Goal: Find specific page/section: Find specific page/section

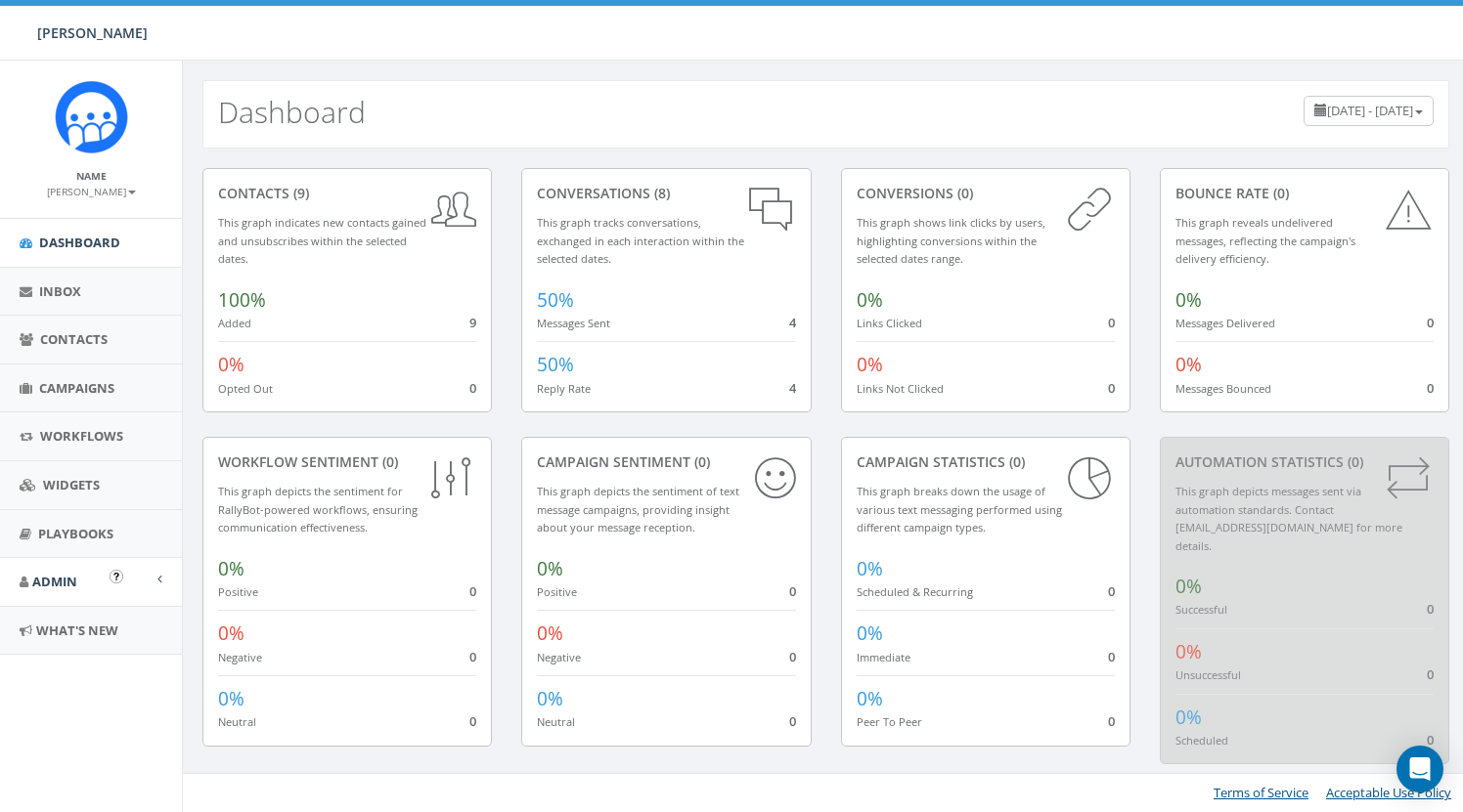
click at [66, 560] on link "Admin" at bounding box center [91, 582] width 182 height 48
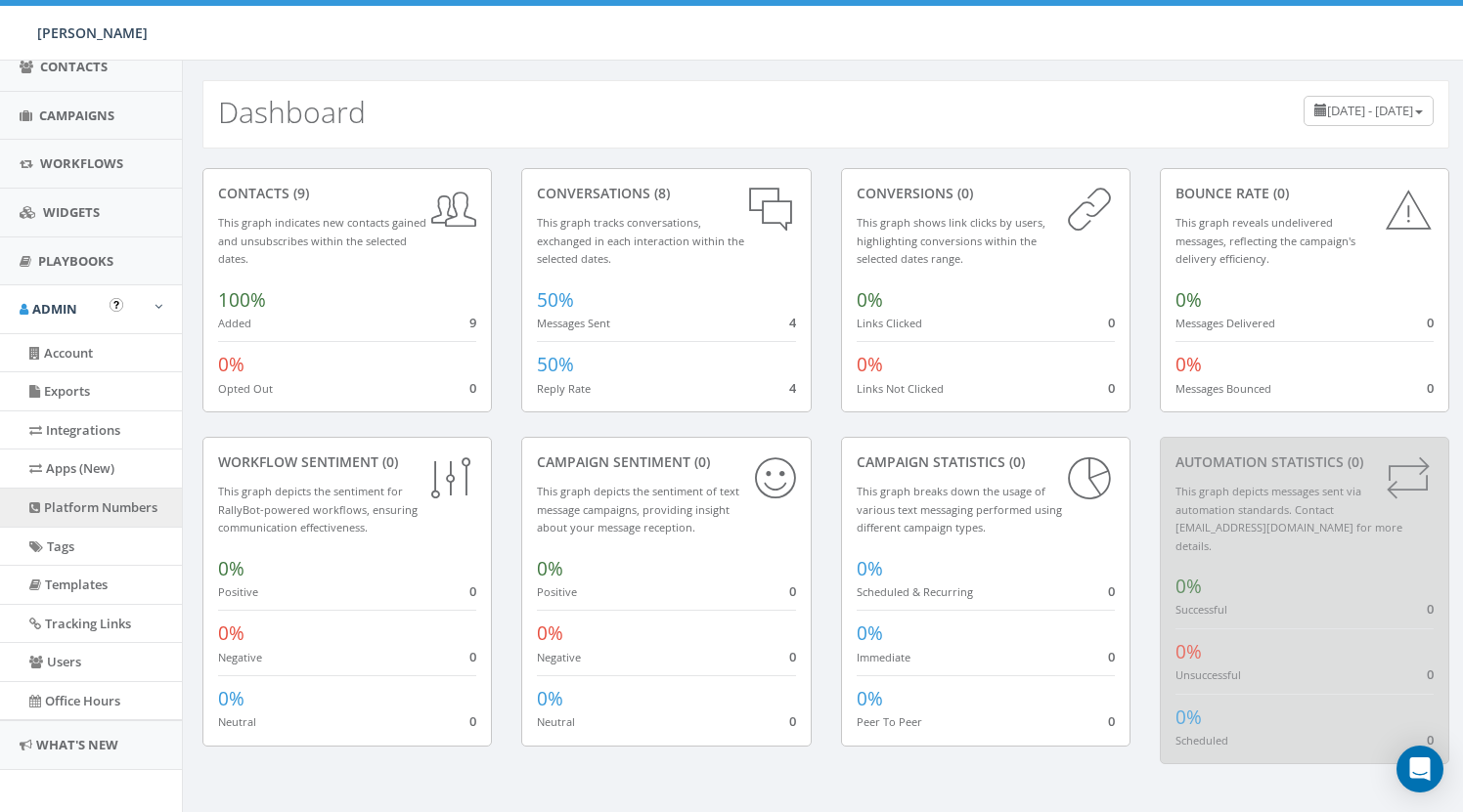
scroll to position [271, 0]
click at [97, 463] on link "Apps (New)" at bounding box center [91, 470] width 182 height 38
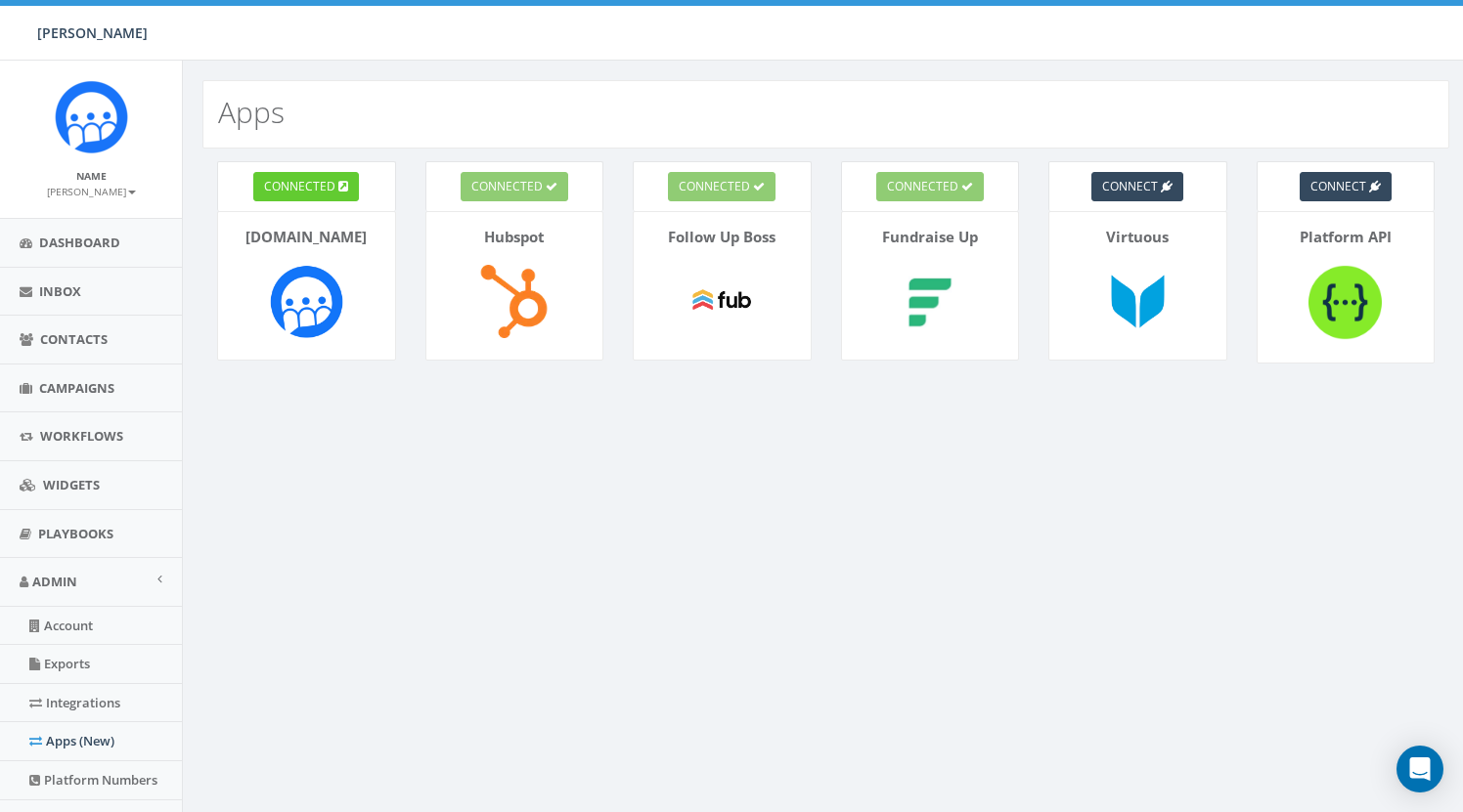
click at [107, 193] on small "[PERSON_NAME]" at bounding box center [92, 191] width 89 height 14
click at [102, 221] on link "Profile" at bounding box center [98, 221] width 155 height 25
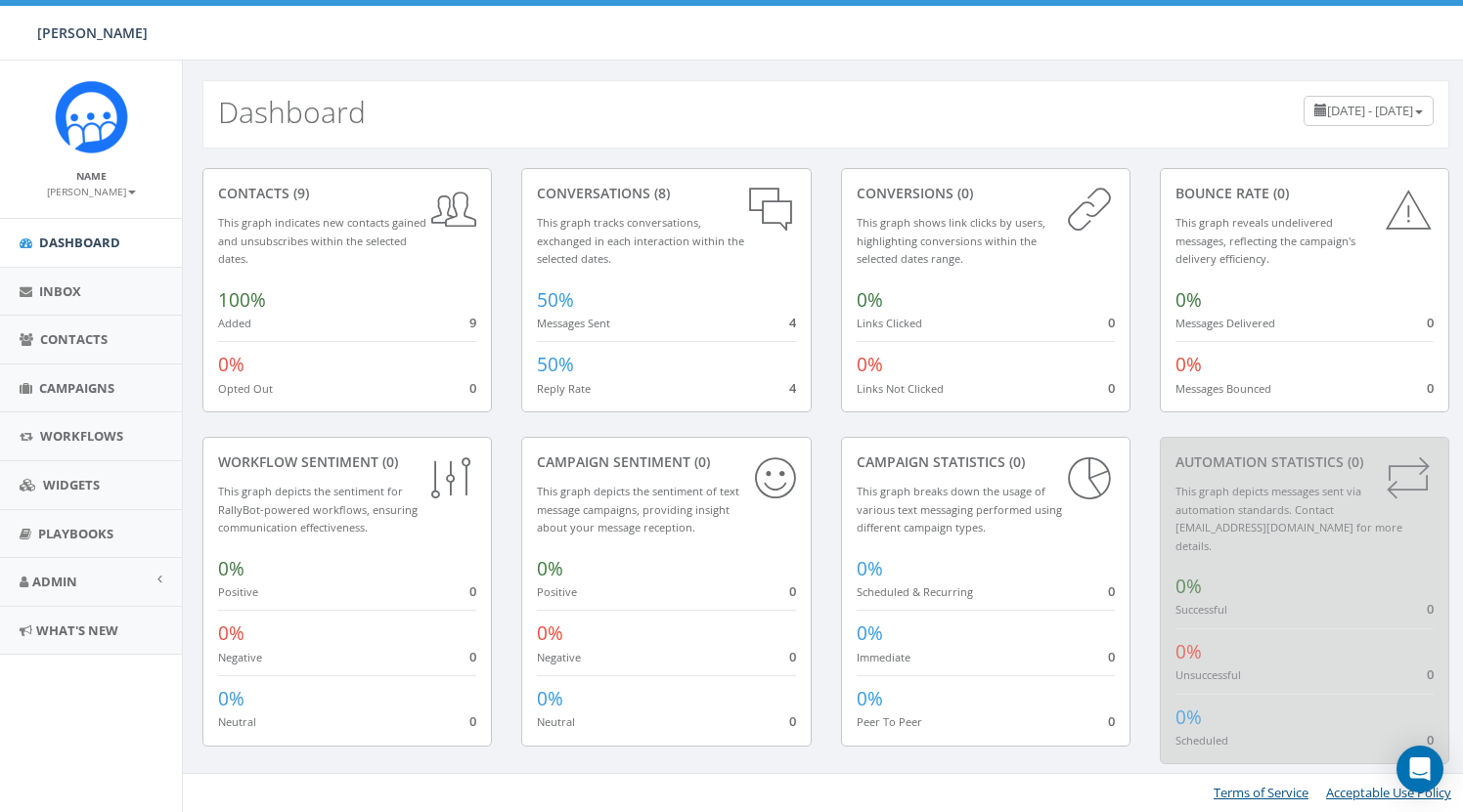
click at [103, 189] on small "[PERSON_NAME]" at bounding box center [92, 191] width 89 height 14
click at [96, 216] on link "Profile" at bounding box center [98, 221] width 155 height 25
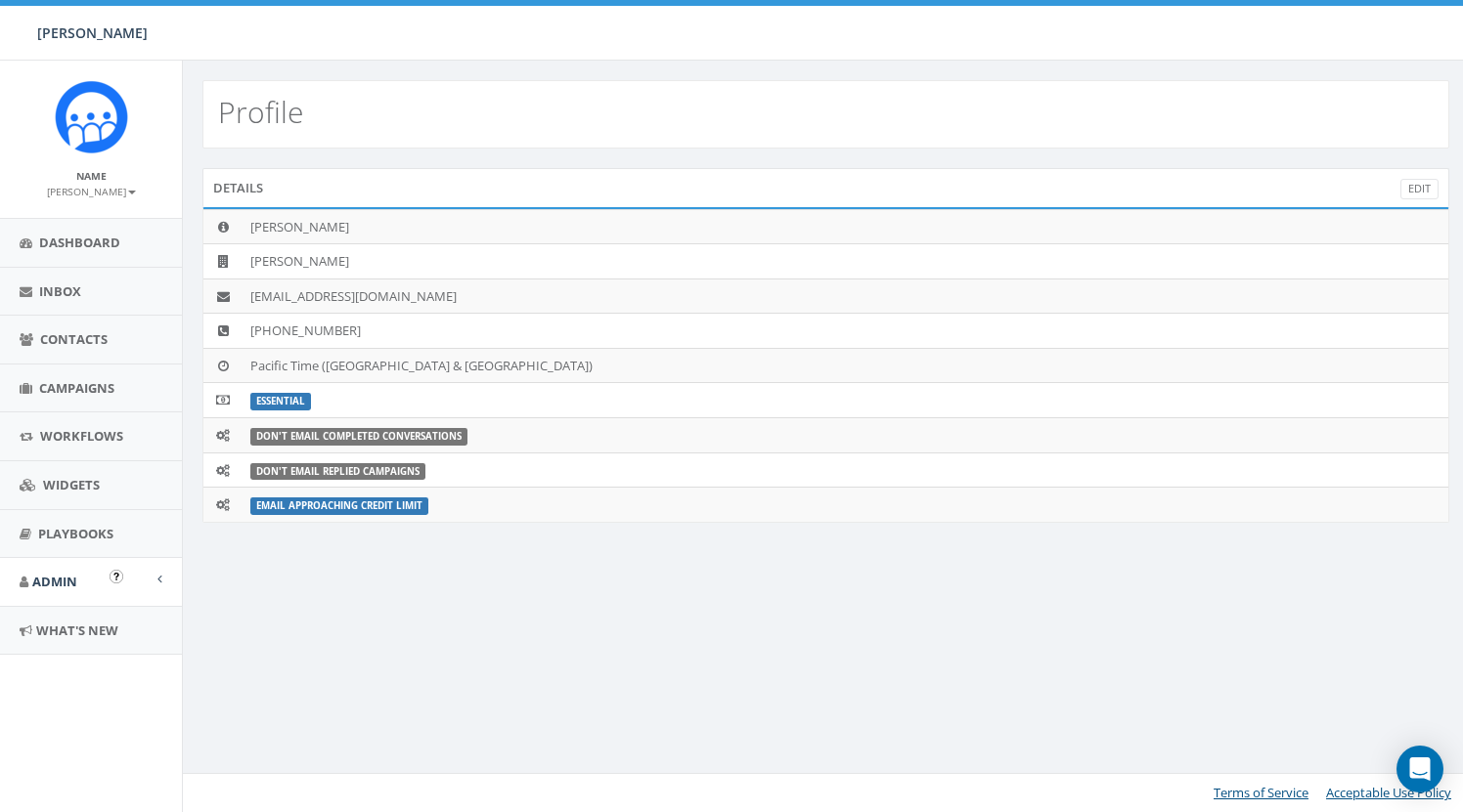
click at [90, 575] on link "Admin" at bounding box center [91, 582] width 182 height 48
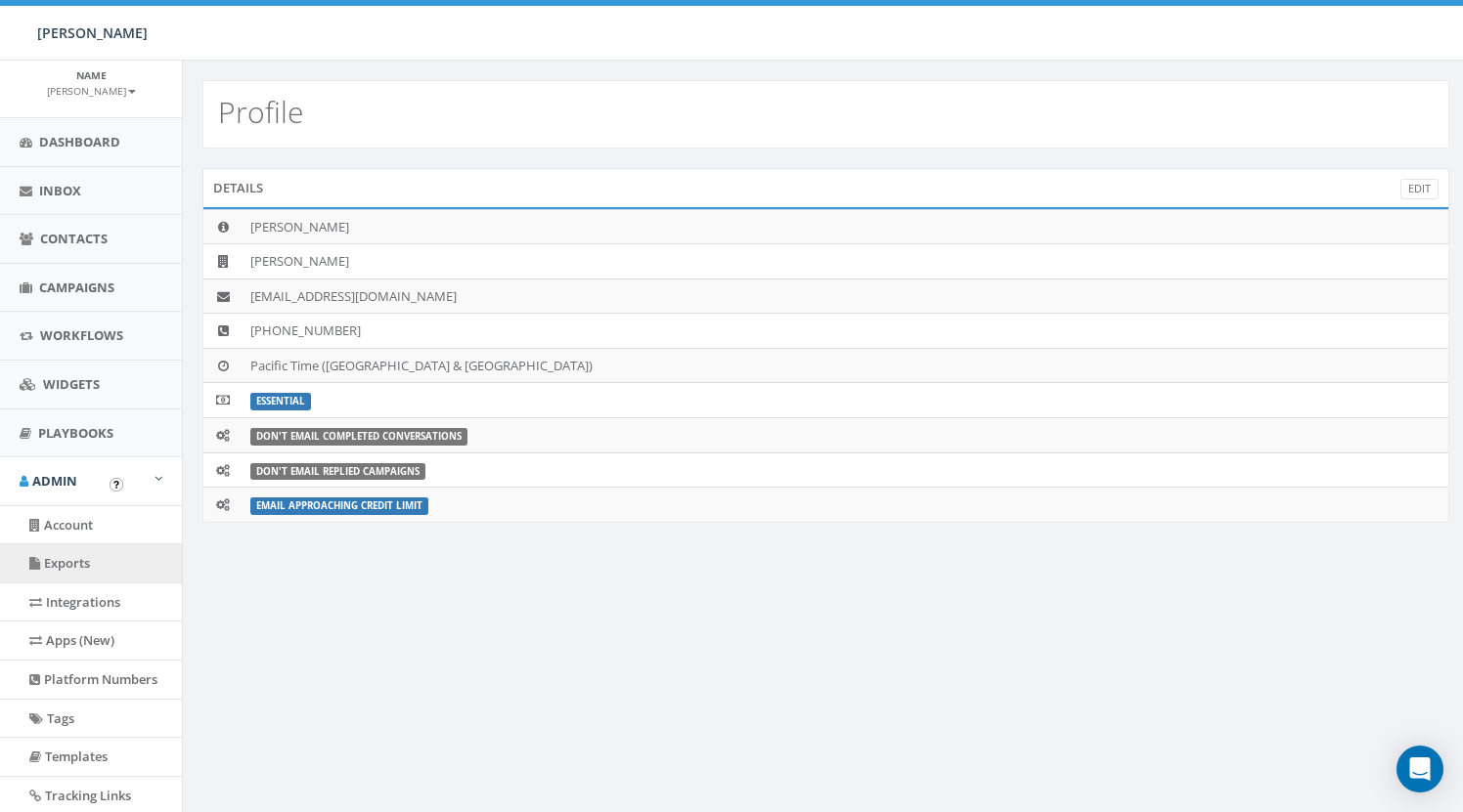
scroll to position [121, 0]
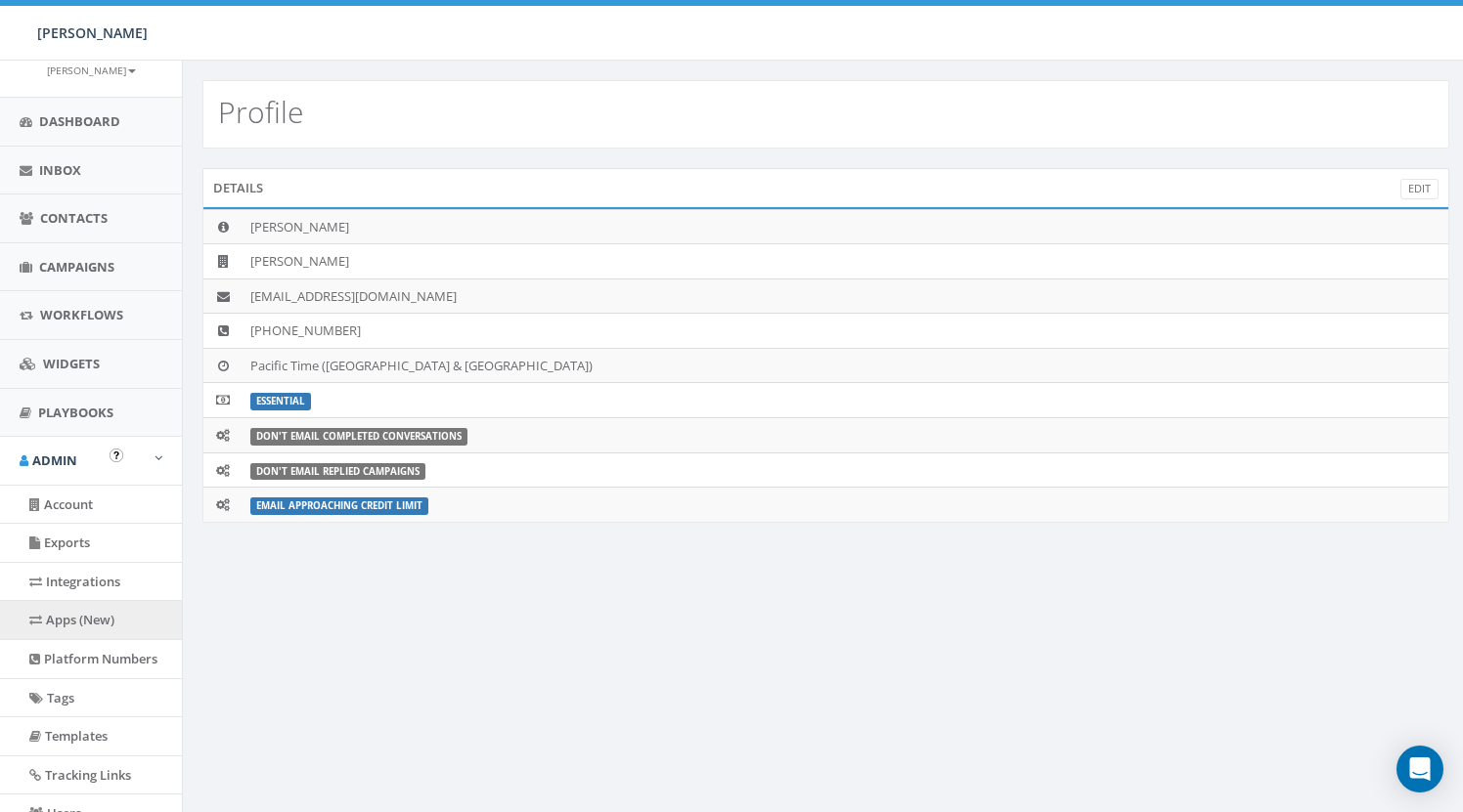
click at [88, 613] on link "Apps (New)" at bounding box center [91, 620] width 182 height 38
